Goal: Navigation & Orientation: Find specific page/section

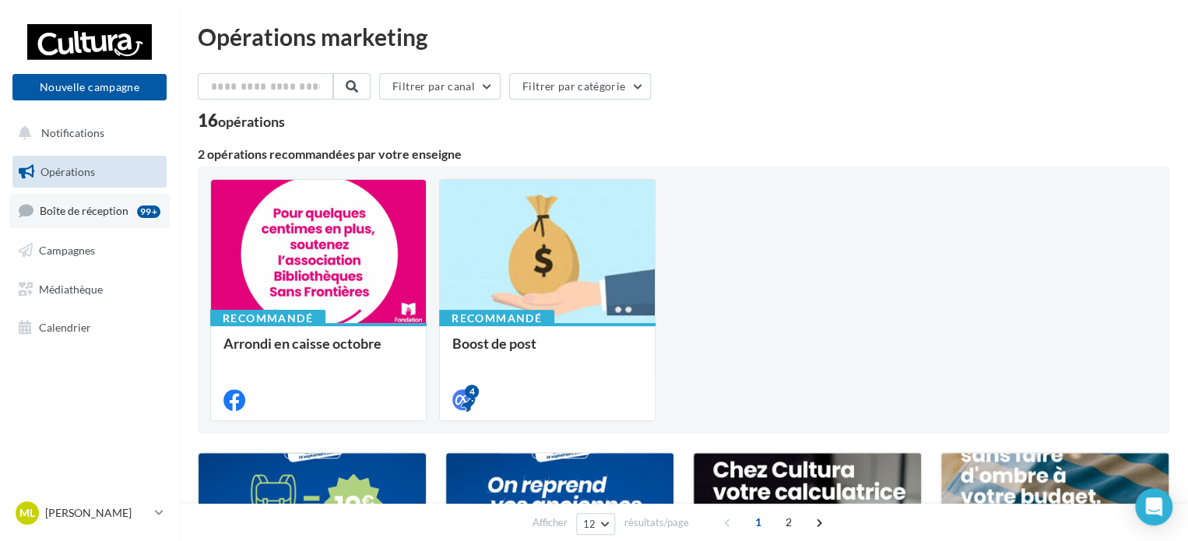
click at [70, 211] on span "Boîte de réception" at bounding box center [84, 210] width 89 height 13
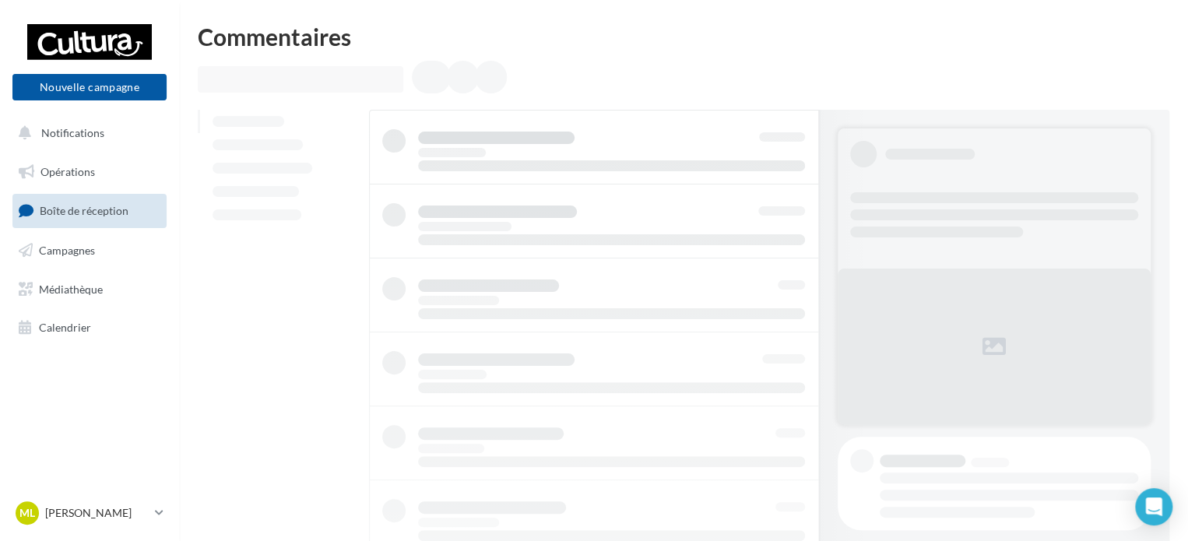
click at [69, 271] on ul "Opérations Boîte de réception Campagnes Médiathèque Calendrier" at bounding box center [89, 249] width 167 height 201
click at [85, 244] on span "Campagnes" at bounding box center [67, 250] width 56 height 13
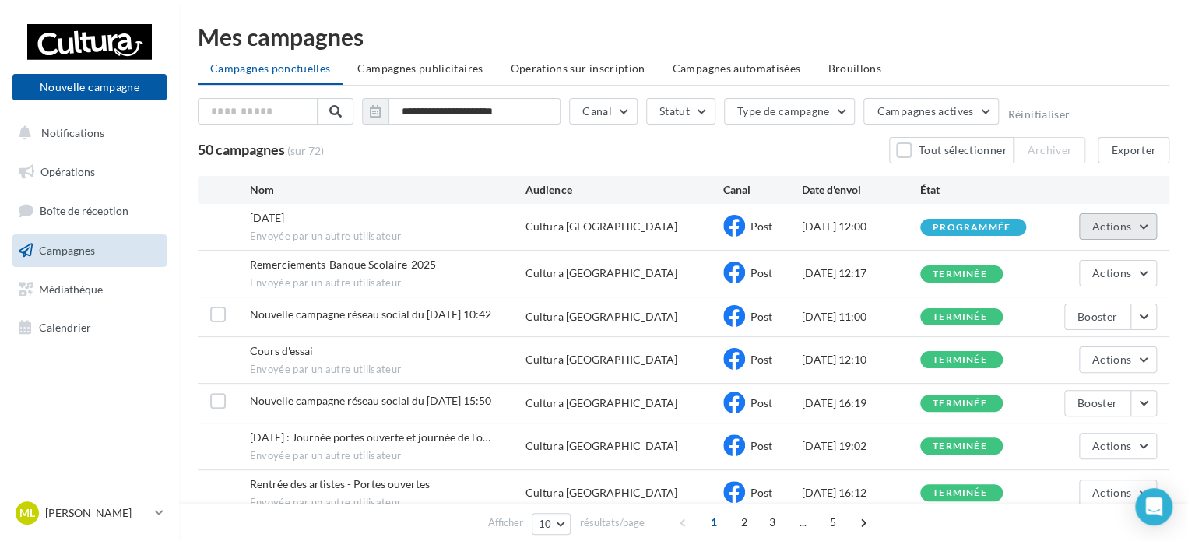
click at [1129, 220] on span "Actions" at bounding box center [1111, 226] width 39 height 13
click at [1089, 267] on button "Voir les résultats" at bounding box center [1079, 263] width 156 height 40
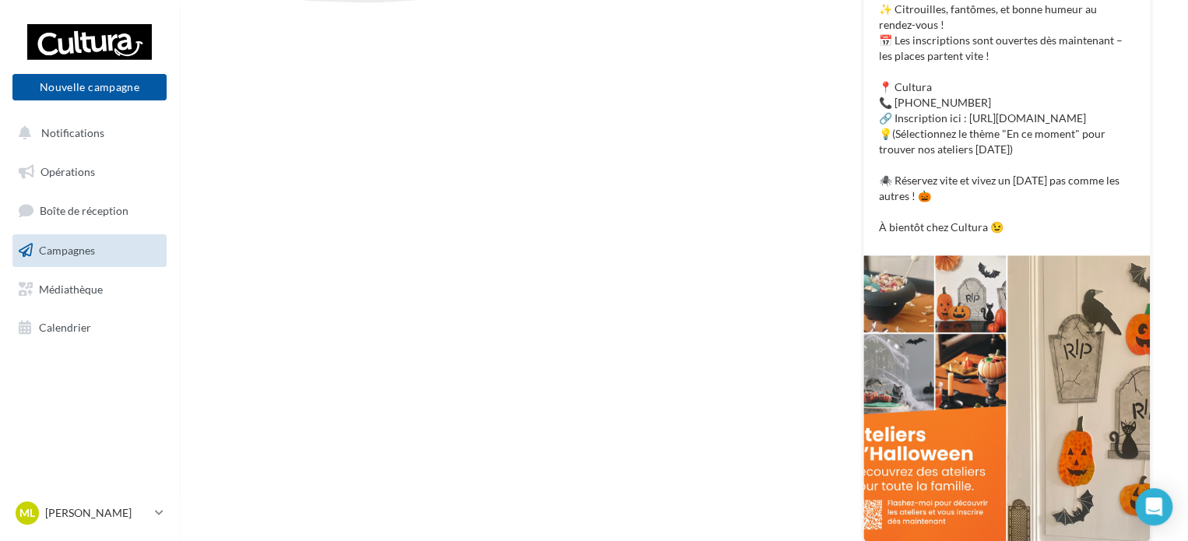
scroll to position [610, 0]
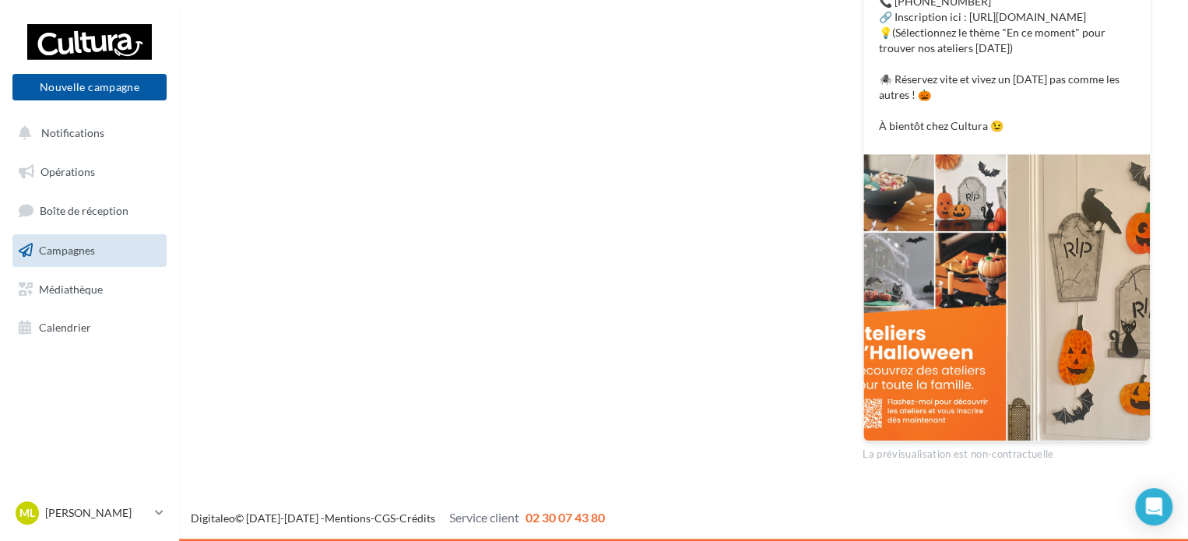
click at [958, 286] on div at bounding box center [934, 297] width 142 height 286
click at [1045, 269] on div at bounding box center [1078, 297] width 142 height 286
click at [947, 269] on div at bounding box center [934, 297] width 142 height 286
click at [1068, 282] on div at bounding box center [1078, 297] width 142 height 286
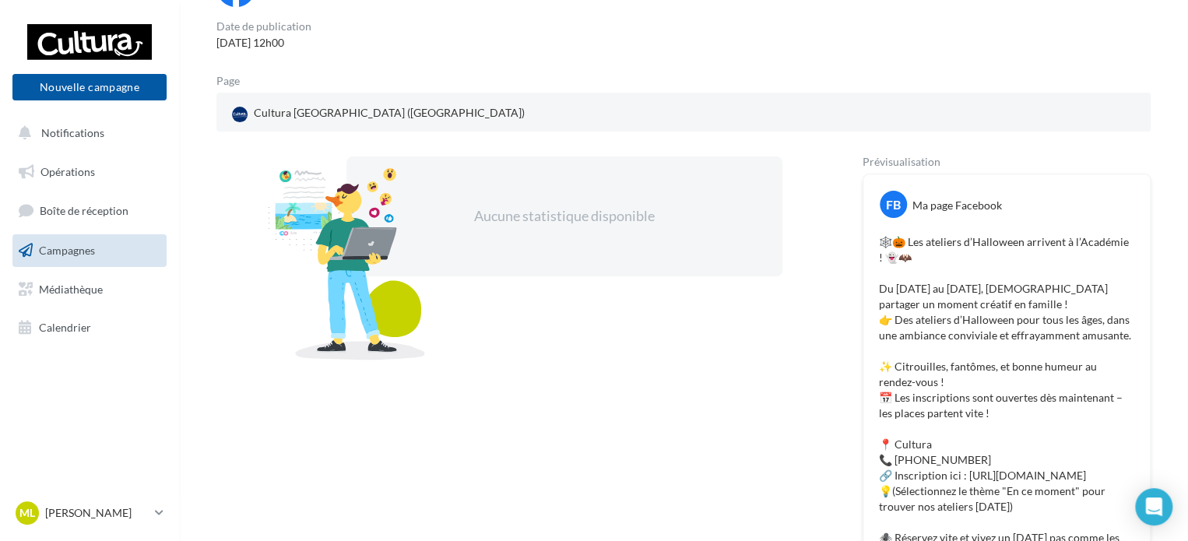
scroll to position [65, 0]
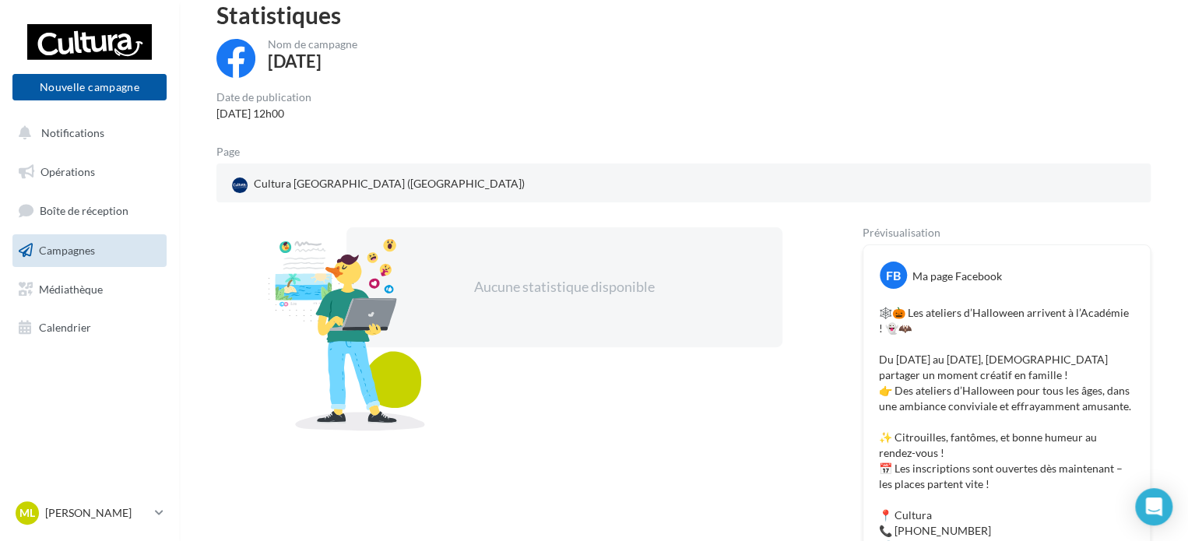
click at [120, 220] on link "Boîte de réception" at bounding box center [89, 210] width 160 height 33
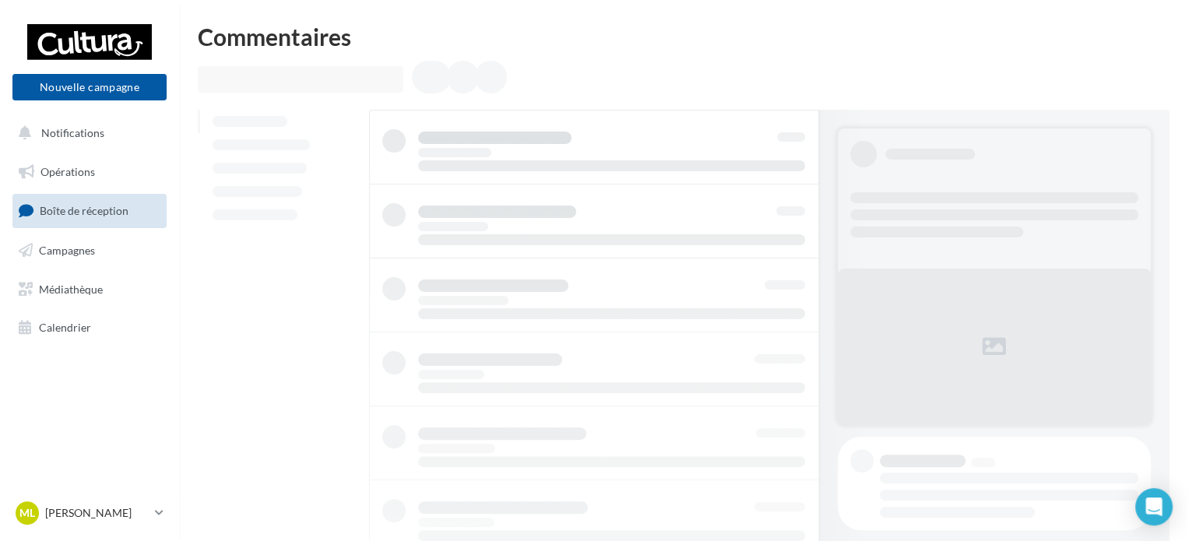
click at [123, 161] on link "Opérations" at bounding box center [89, 172] width 160 height 33
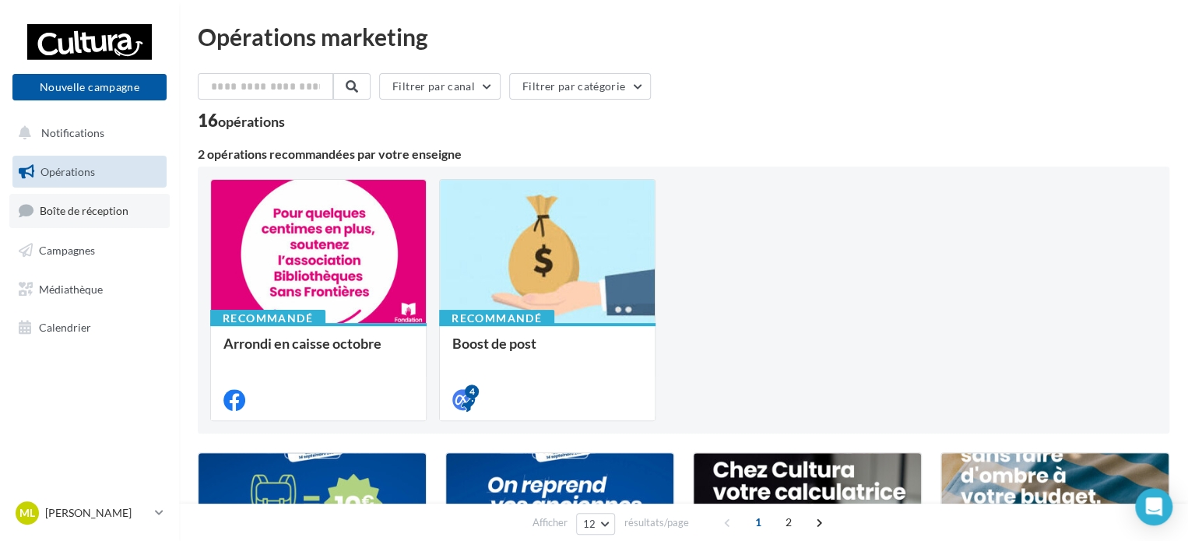
click at [70, 204] on span "Boîte de réception" at bounding box center [84, 210] width 89 height 13
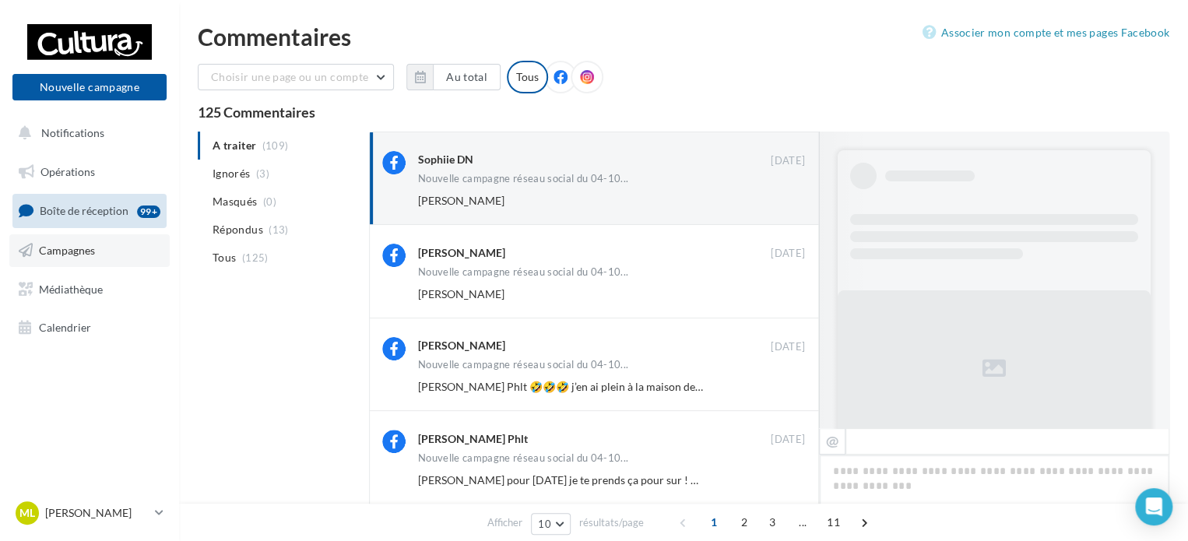
scroll to position [723, 0]
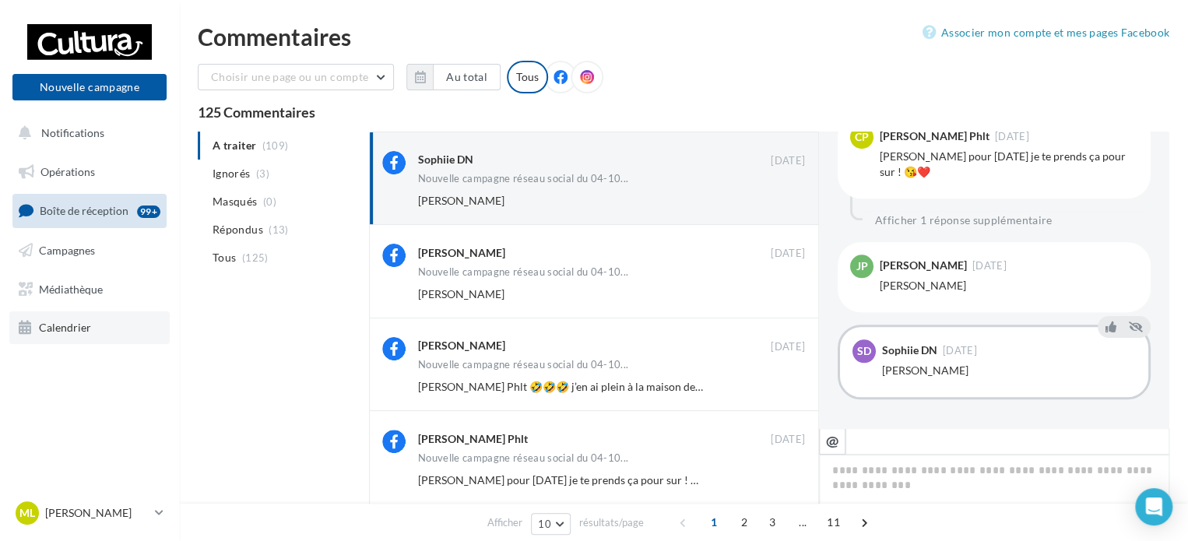
click at [65, 344] on ul "Opérations Boîte de réception 99+ Campagnes Médiathèque Calendrier" at bounding box center [89, 249] width 167 height 201
click at [65, 337] on link "Calendrier" at bounding box center [89, 327] width 160 height 33
